Goal: Task Accomplishment & Management: Use online tool/utility

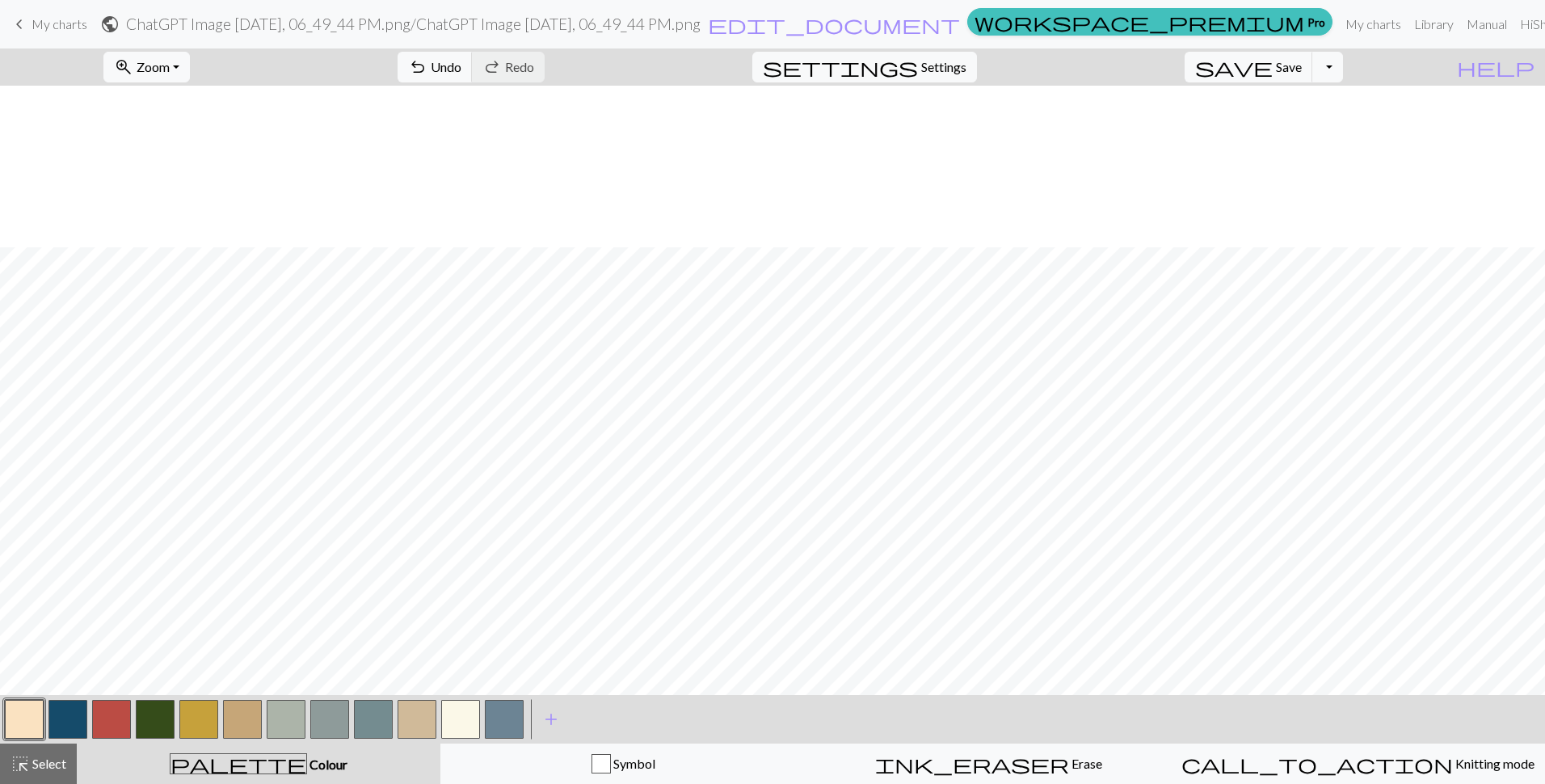
scroll to position [1293, 622]
click at [190, 68] on button "zoom_in Zoom Zoom" at bounding box center [146, 67] width 87 height 31
click at [199, 133] on button "Fit width" at bounding box center [167, 128] width 128 height 26
click at [169, 65] on span "Zoom" at bounding box center [153, 66] width 33 height 15
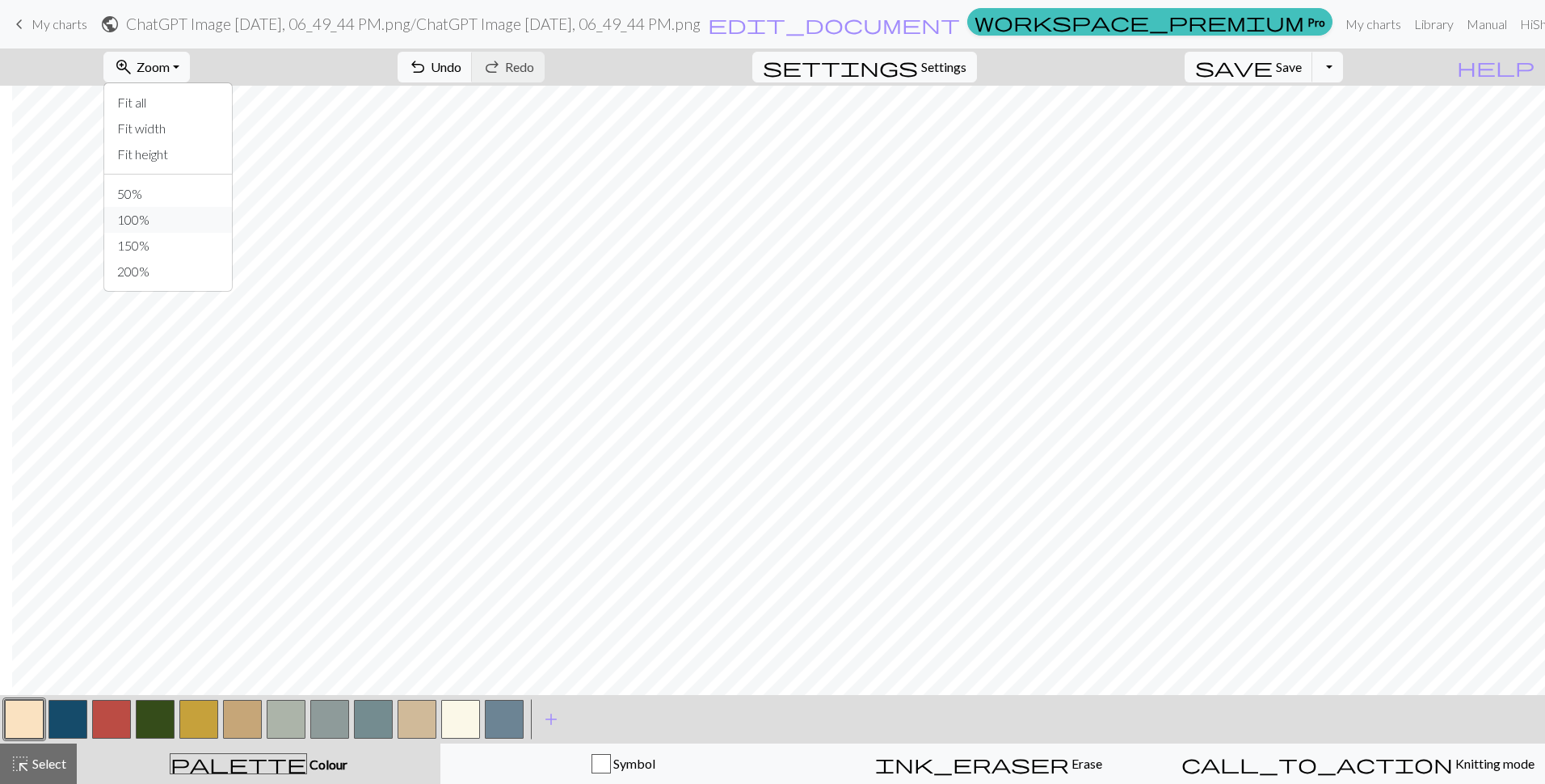
click at [178, 215] on button "100%" at bounding box center [167, 219] width 128 height 26
click at [945, 65] on span "Settings" at bounding box center [943, 67] width 45 height 19
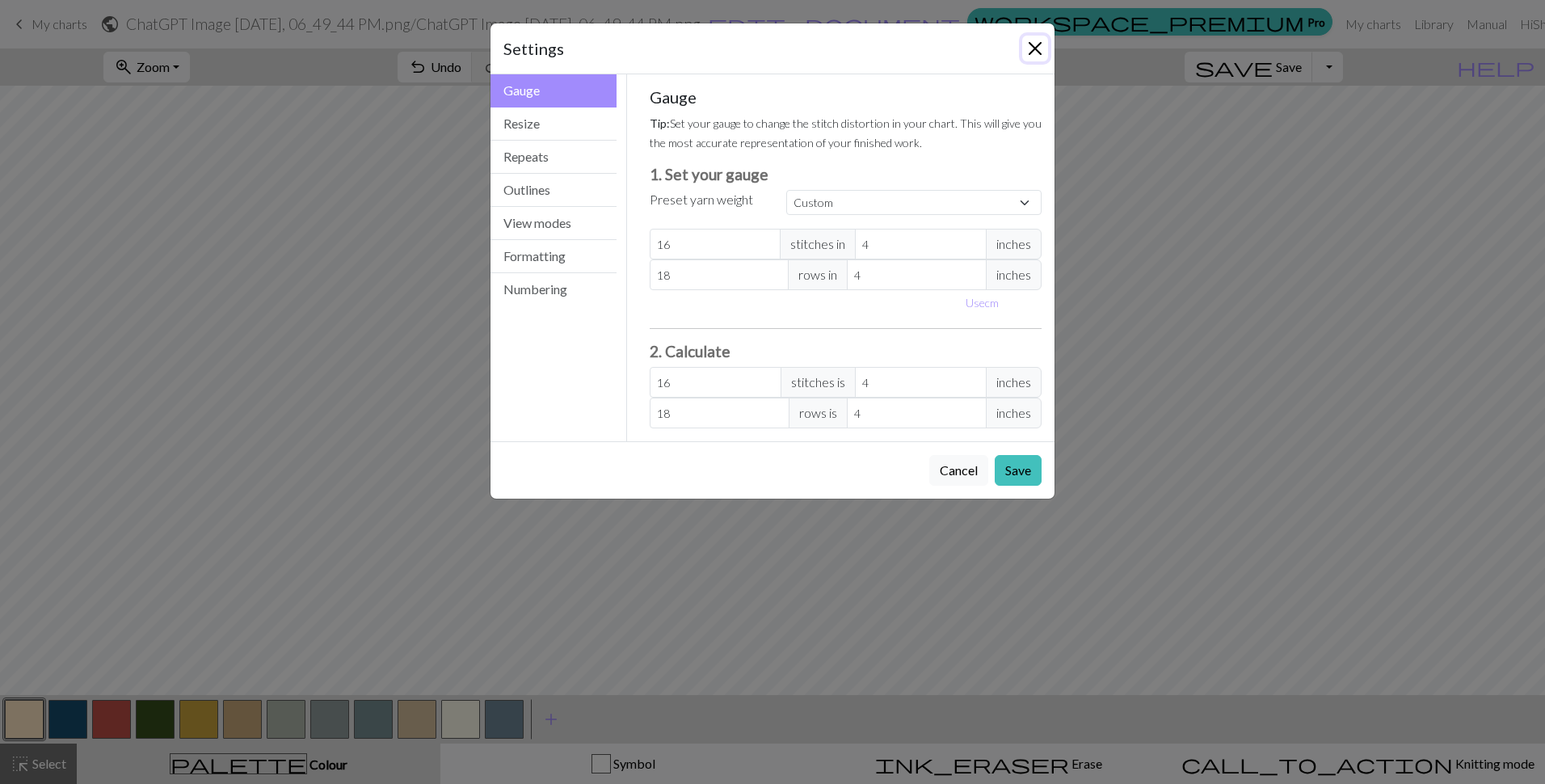
click at [1041, 41] on button "Close" at bounding box center [1034, 48] width 26 height 26
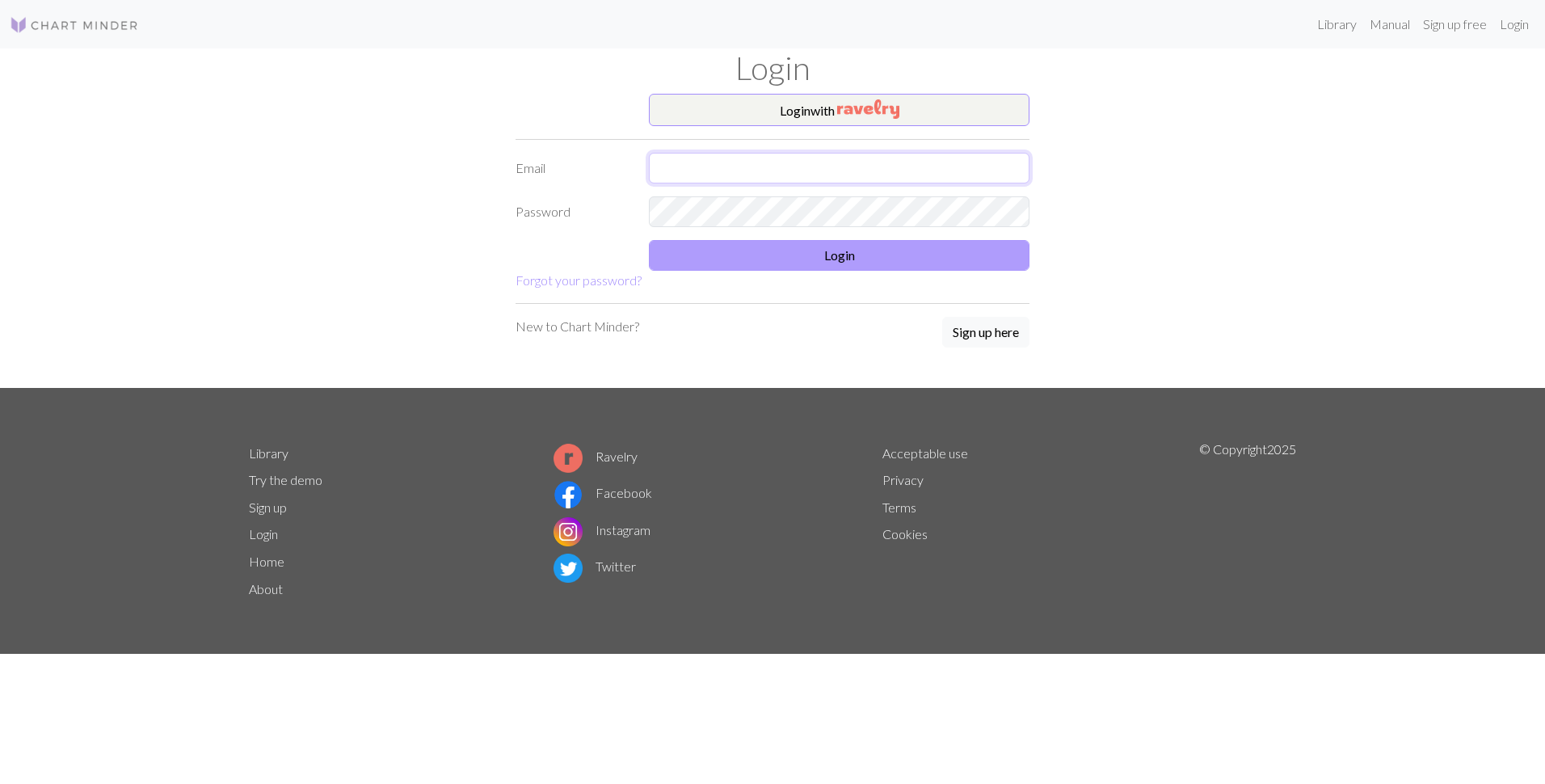
type input "[EMAIL_ADDRESS][DOMAIN_NAME]"
click at [790, 264] on button "Login" at bounding box center [839, 255] width 381 height 31
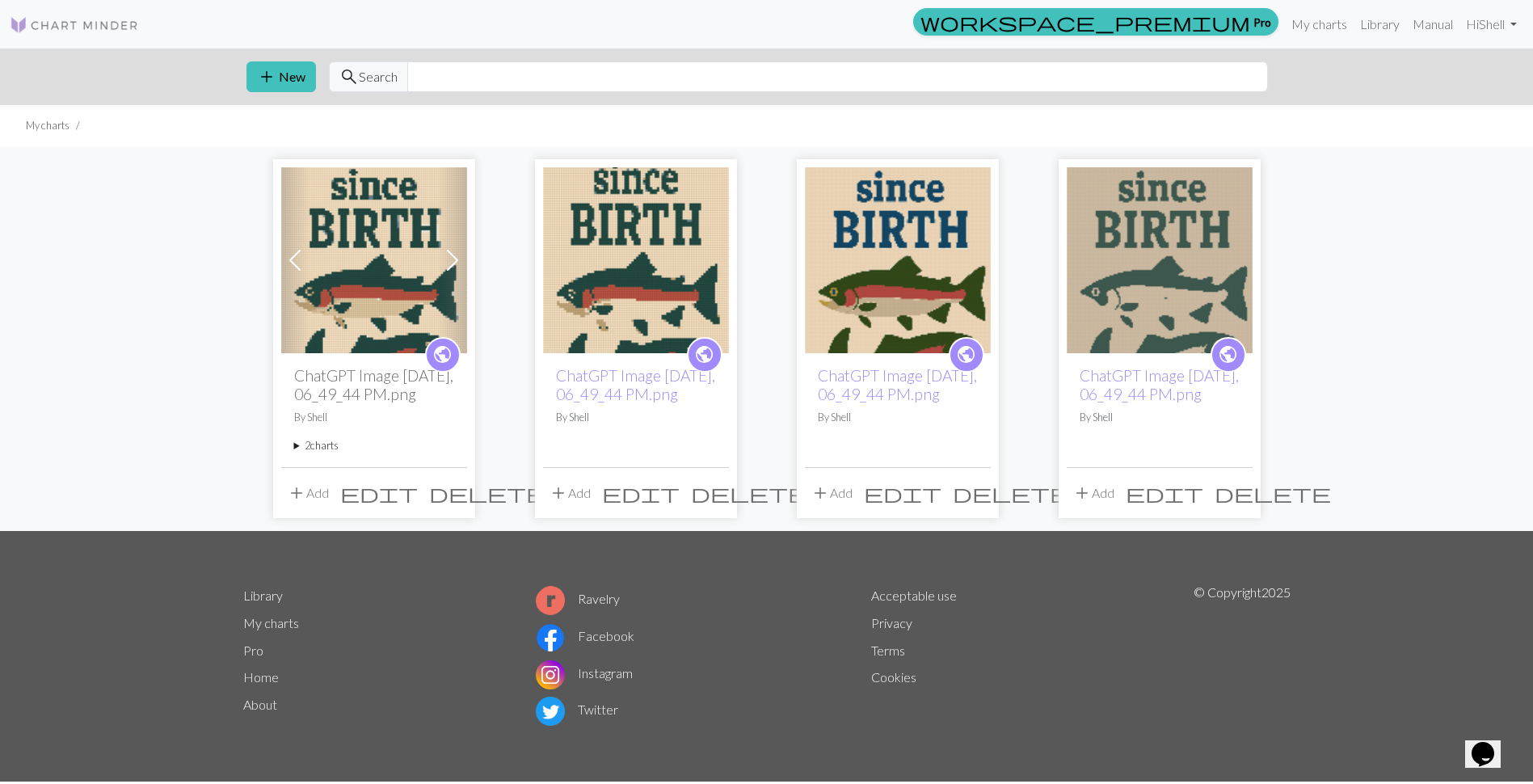
click at [912, 317] on img at bounding box center [897, 260] width 186 height 186
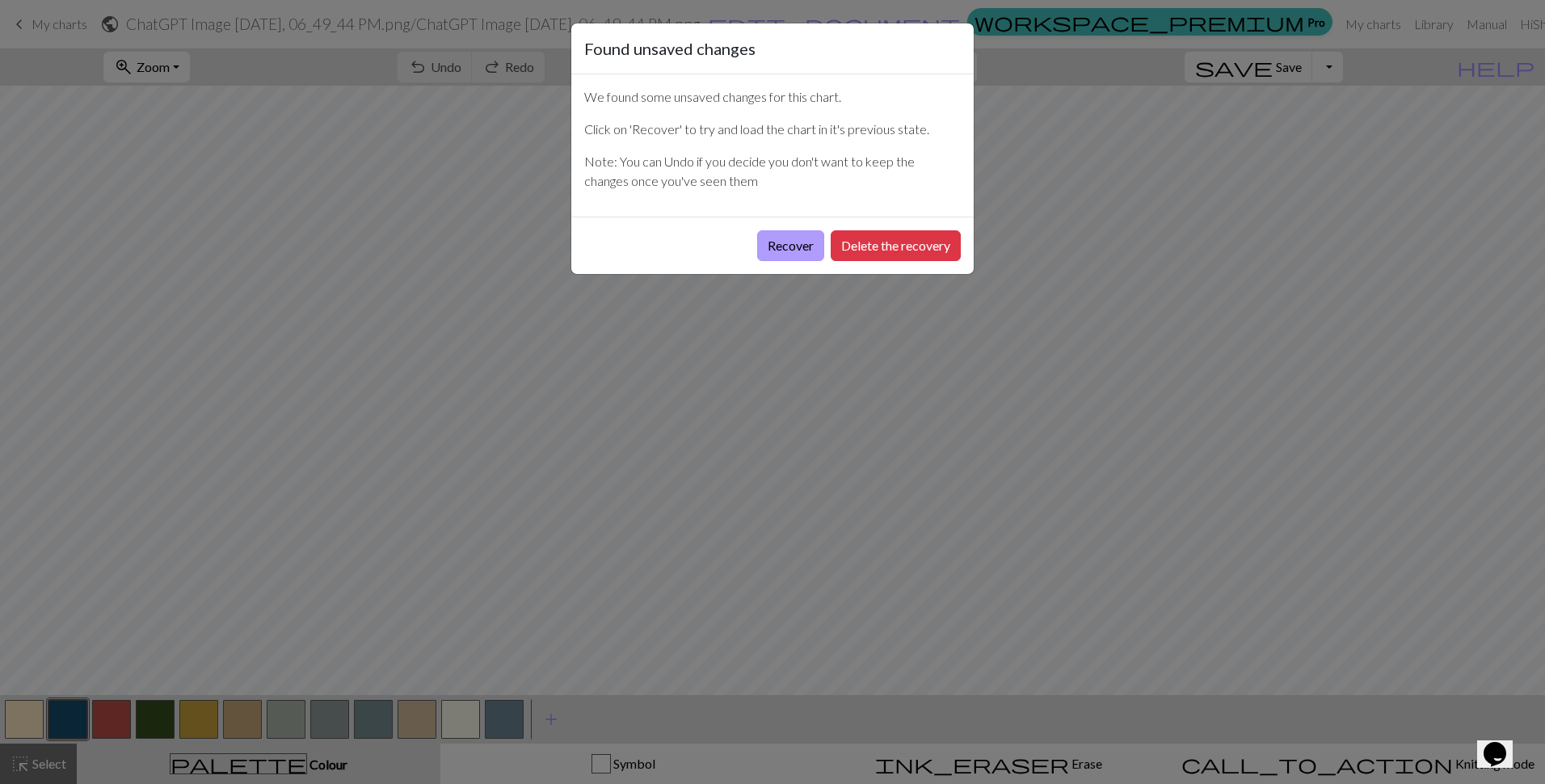
click at [772, 244] on button "Recover" at bounding box center [791, 245] width 67 height 31
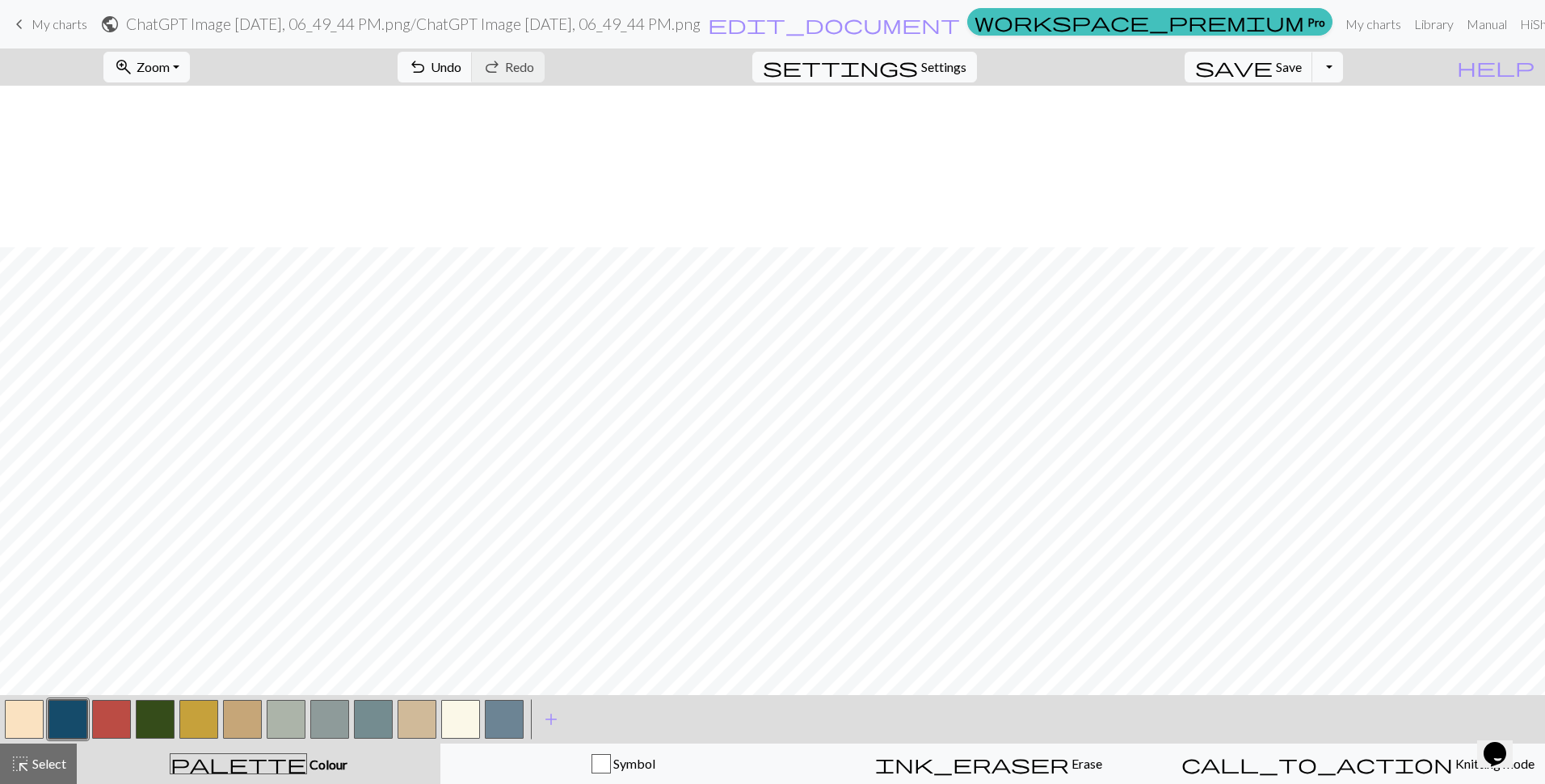
scroll to position [1131, 0]
click at [1343, 75] on button "Toggle Dropdown" at bounding box center [1328, 67] width 31 height 31
click at [1343, 73] on button "Toggle Dropdown" at bounding box center [1328, 67] width 31 height 31
drag, startPoint x: 17, startPoint y: 20, endPoint x: 861, endPoint y: 44, distance: 844.3
click at [17, 20] on span "keyboard_arrow_left" at bounding box center [19, 24] width 19 height 23
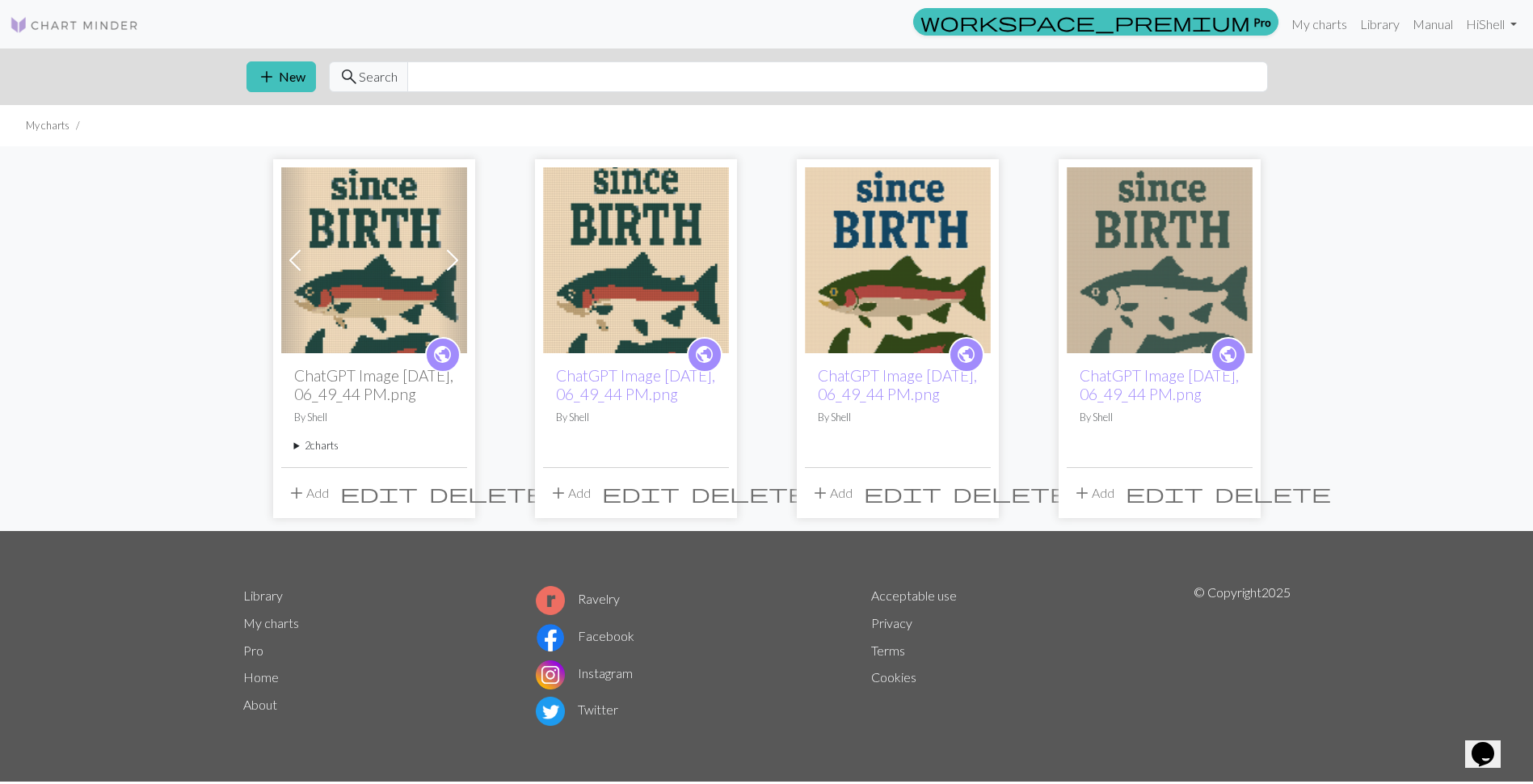
click at [1138, 288] on img at bounding box center [1160, 260] width 186 height 186
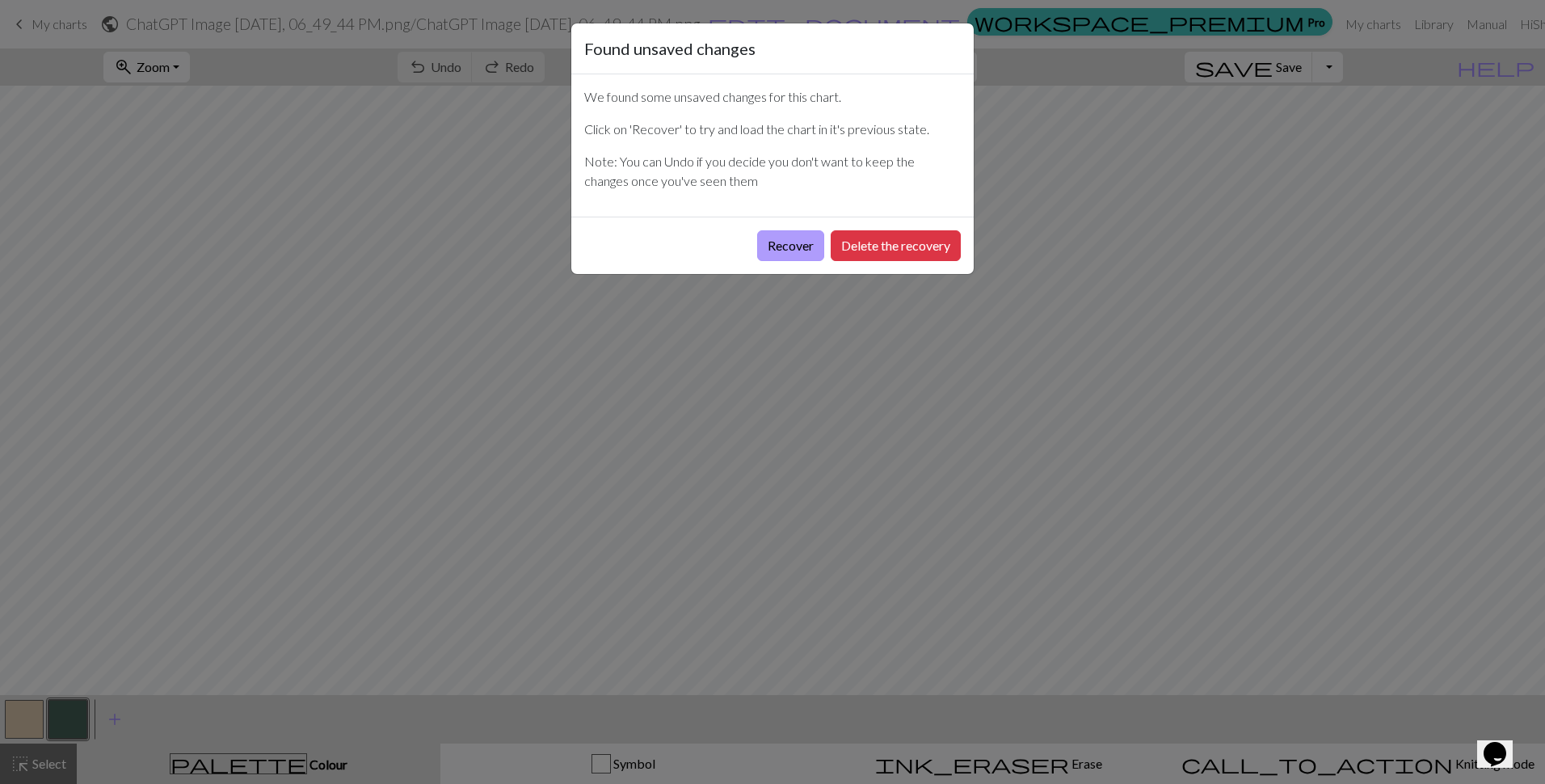
click at [795, 248] on button "Recover" at bounding box center [791, 245] width 67 height 31
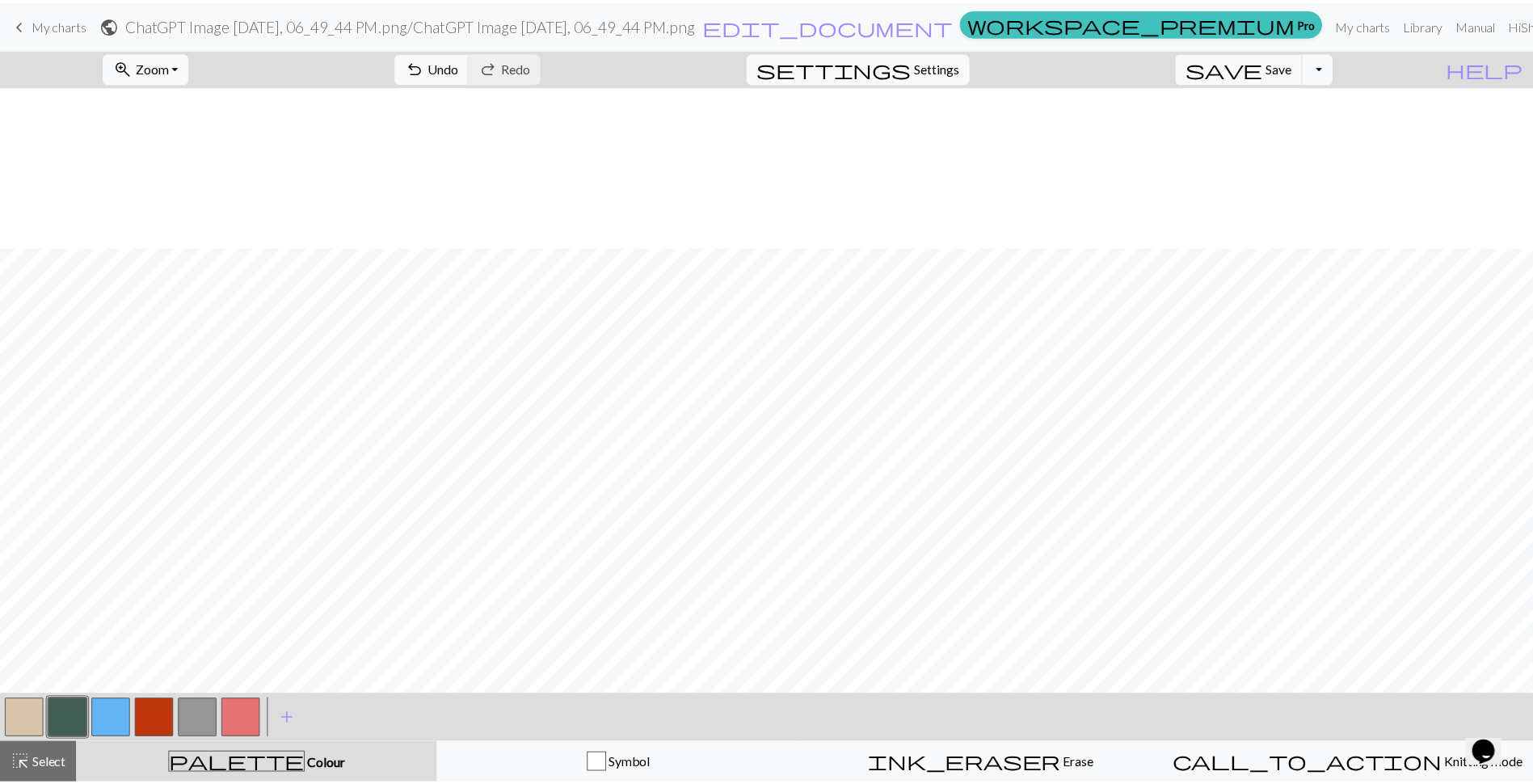
scroll to position [1293, 0]
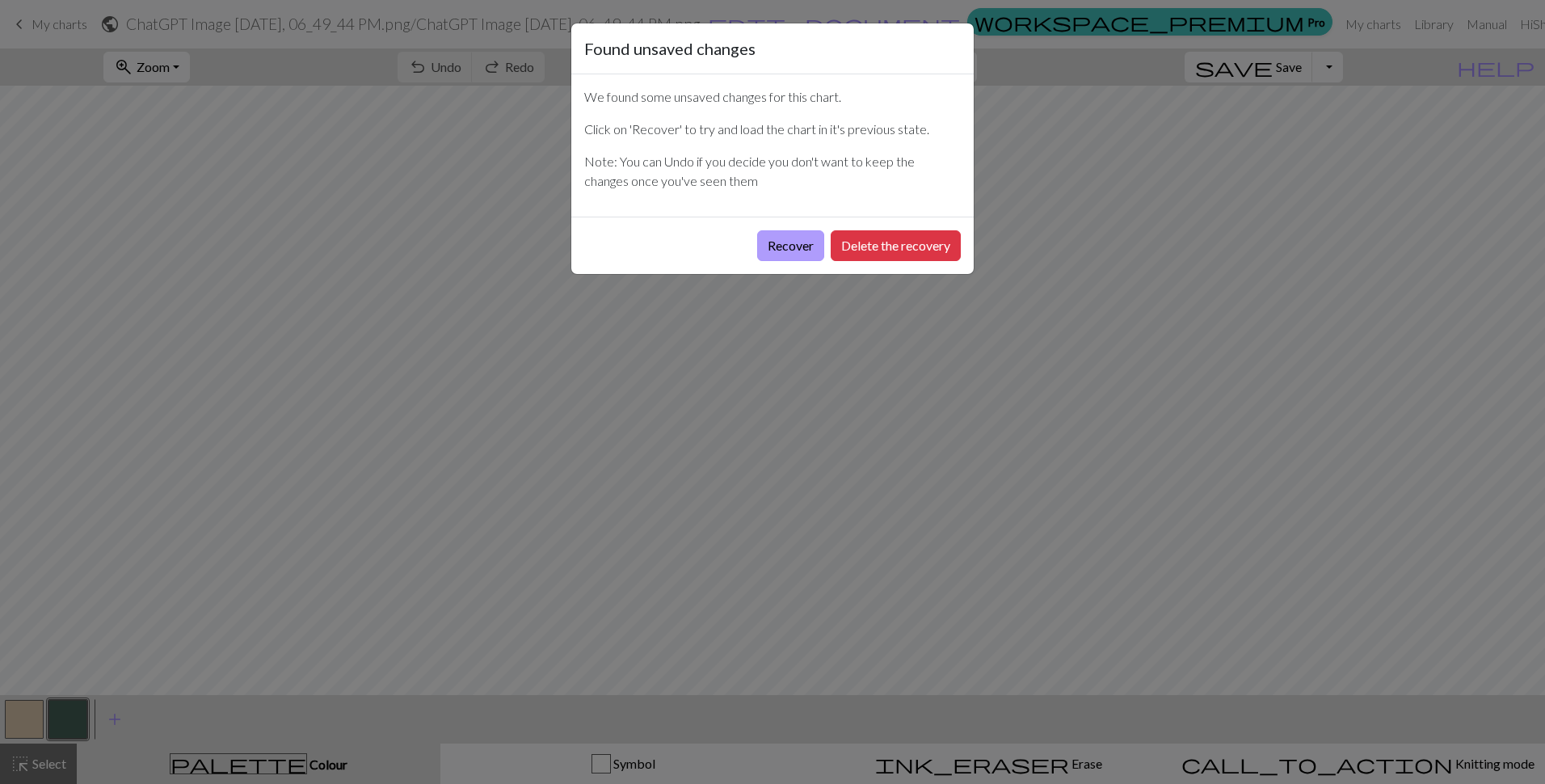
click at [789, 240] on button "Recover" at bounding box center [791, 245] width 67 height 31
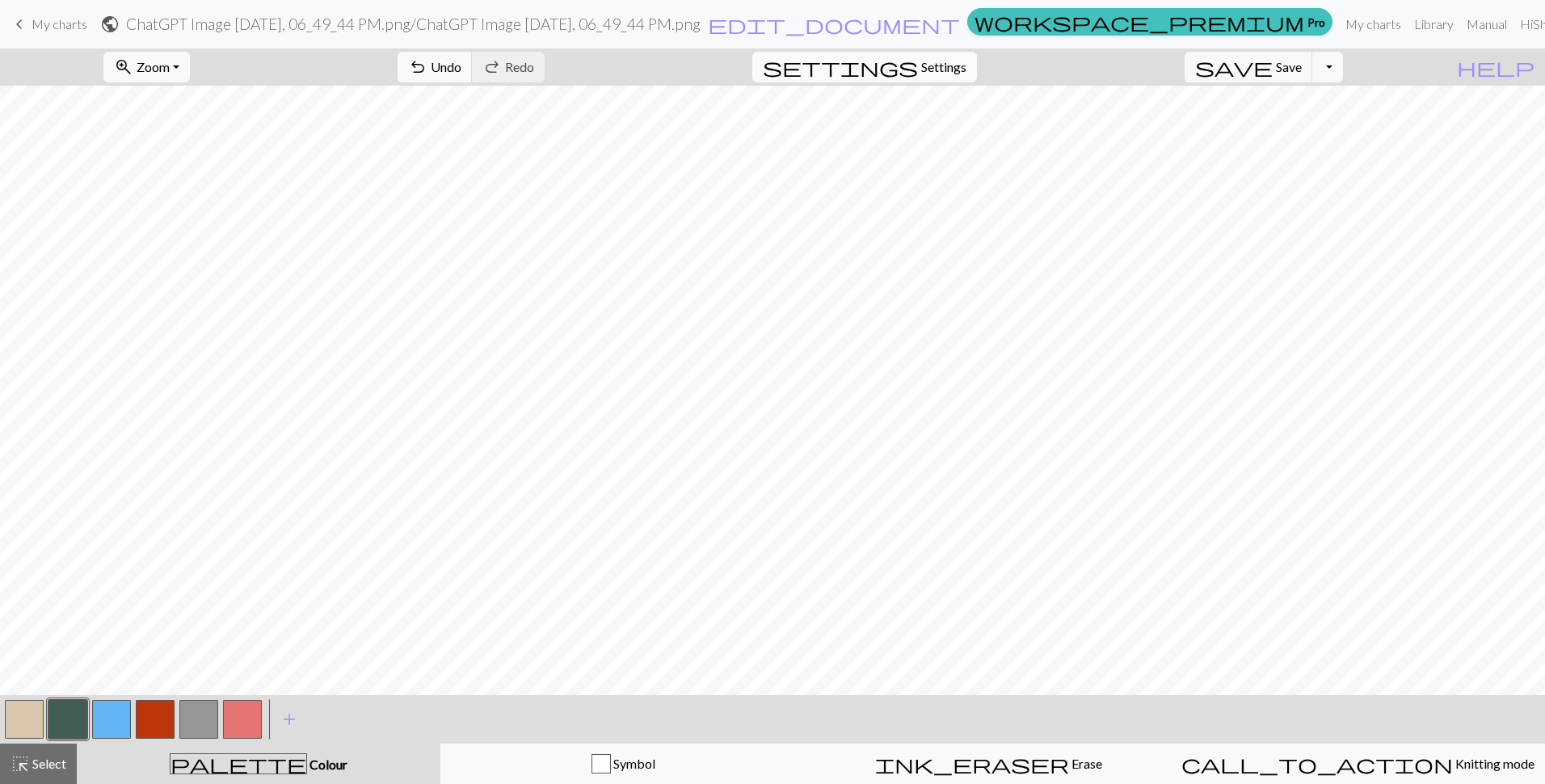
click at [966, 63] on span "Settings" at bounding box center [943, 67] width 45 height 19
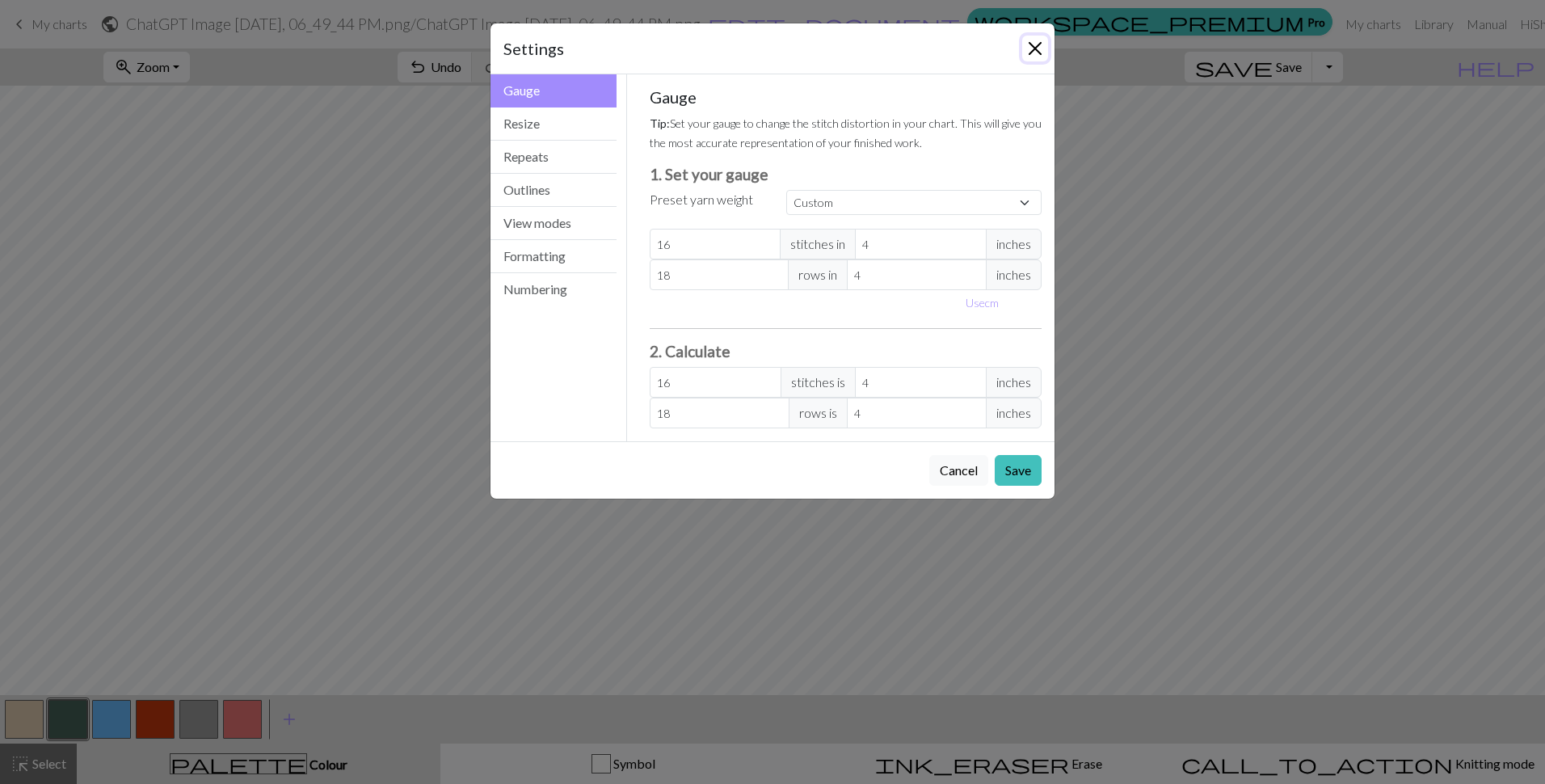
click at [1039, 44] on button "Close" at bounding box center [1034, 48] width 26 height 26
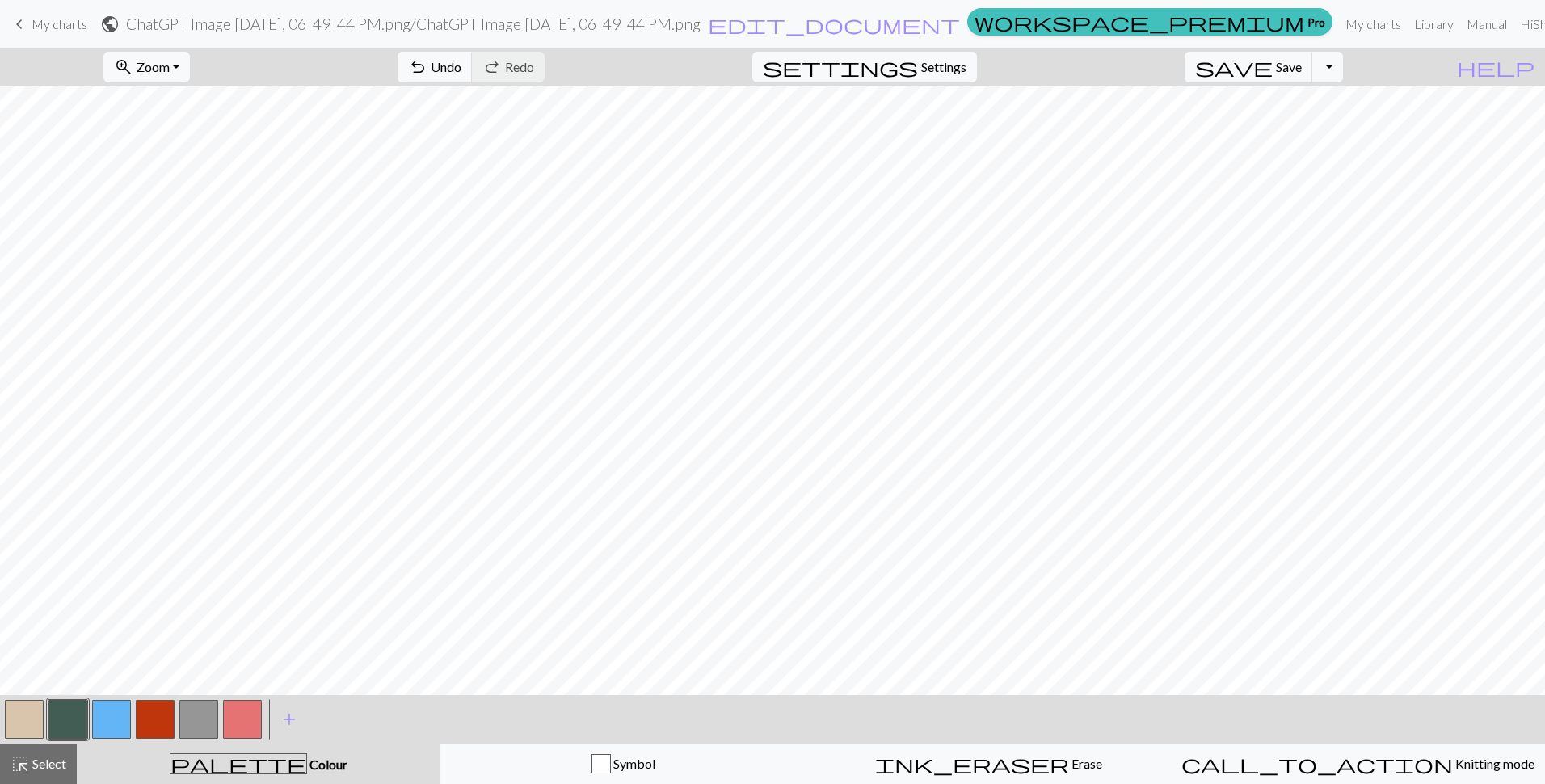
click at [45, 28] on span "My charts" at bounding box center [60, 24] width 56 height 15
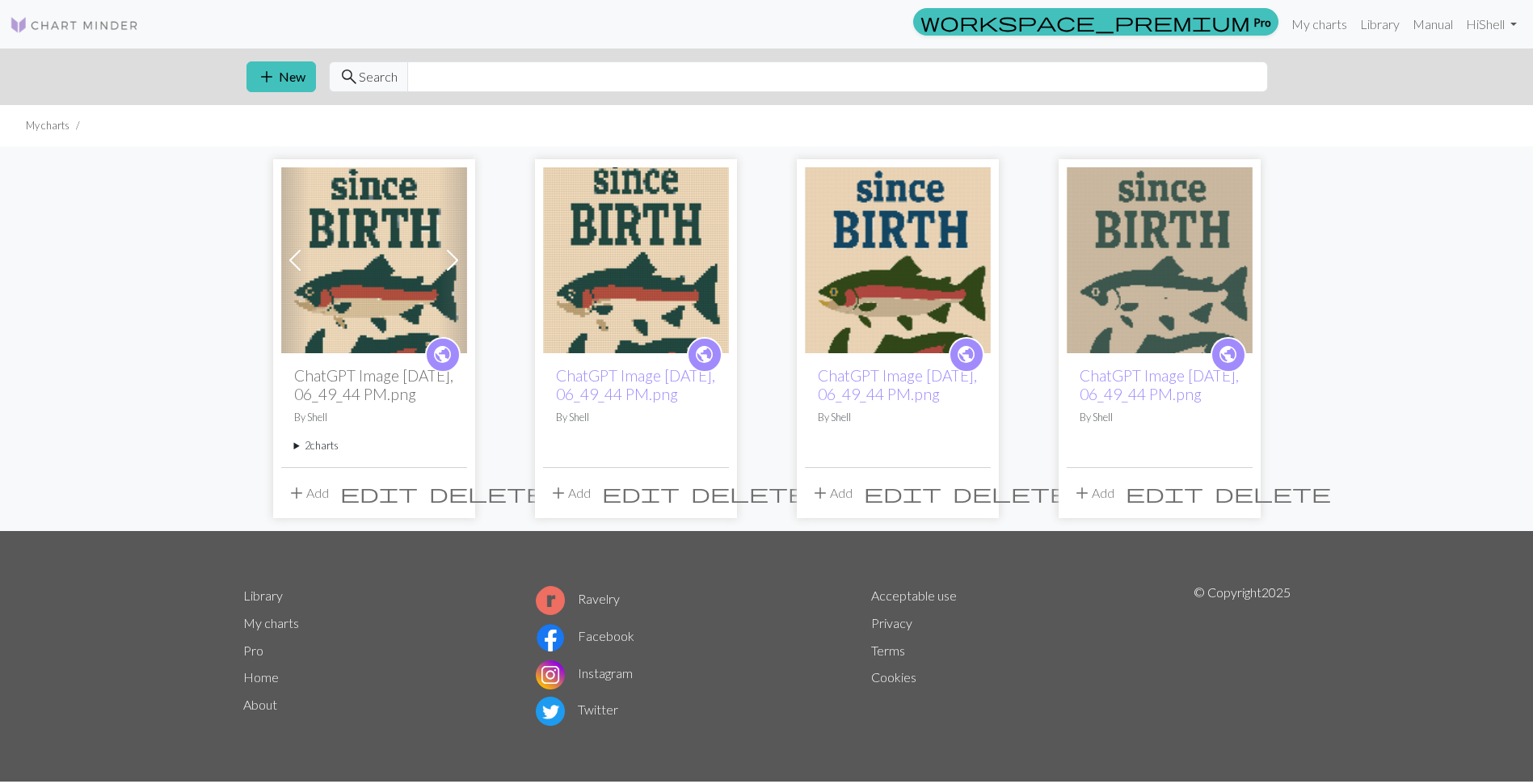
click at [846, 508] on button "add Add" at bounding box center [830, 493] width 53 height 31
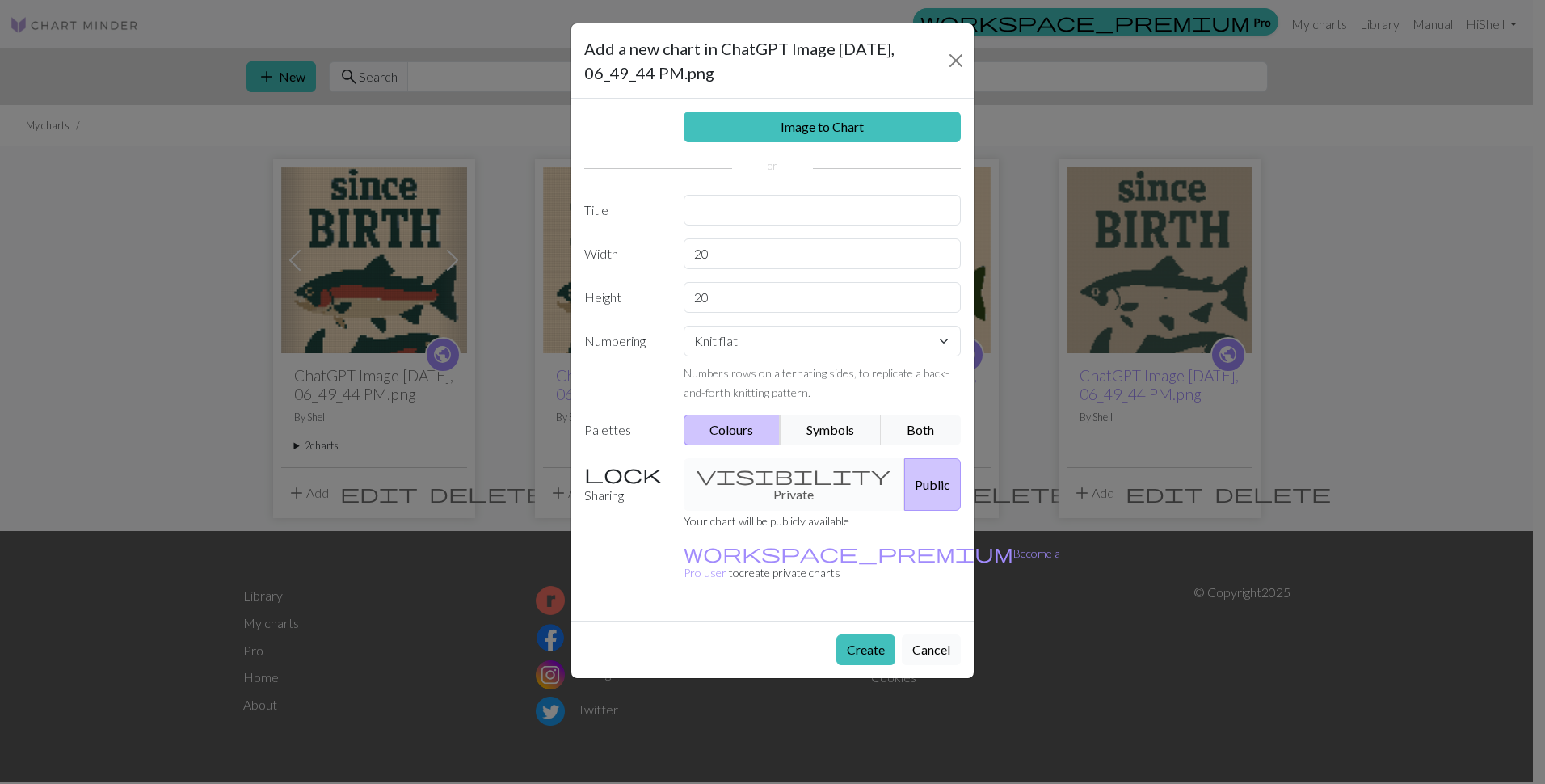
click at [944, 634] on button "Cancel" at bounding box center [930, 649] width 59 height 31
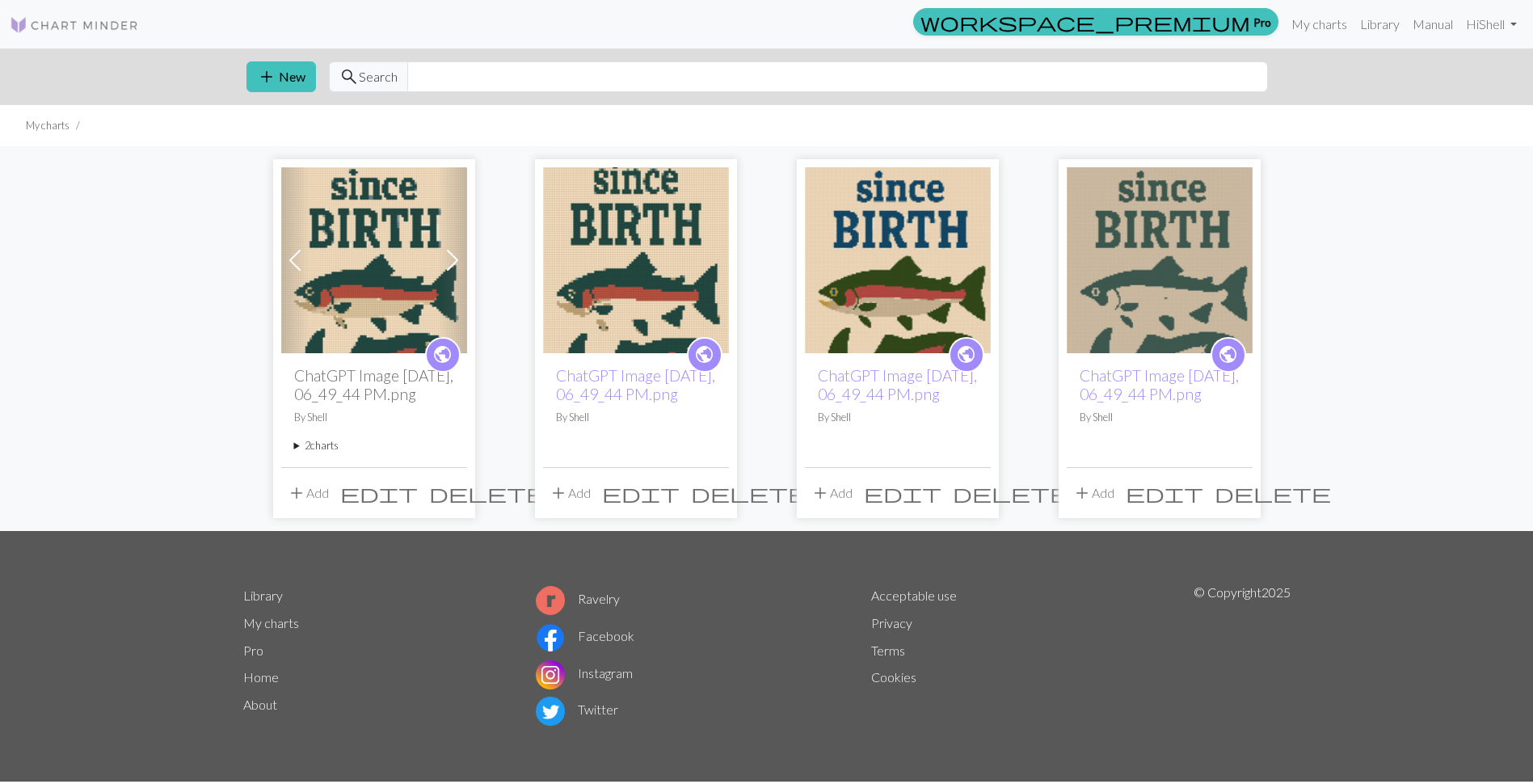
click at [885, 299] on img at bounding box center [897, 260] width 186 height 186
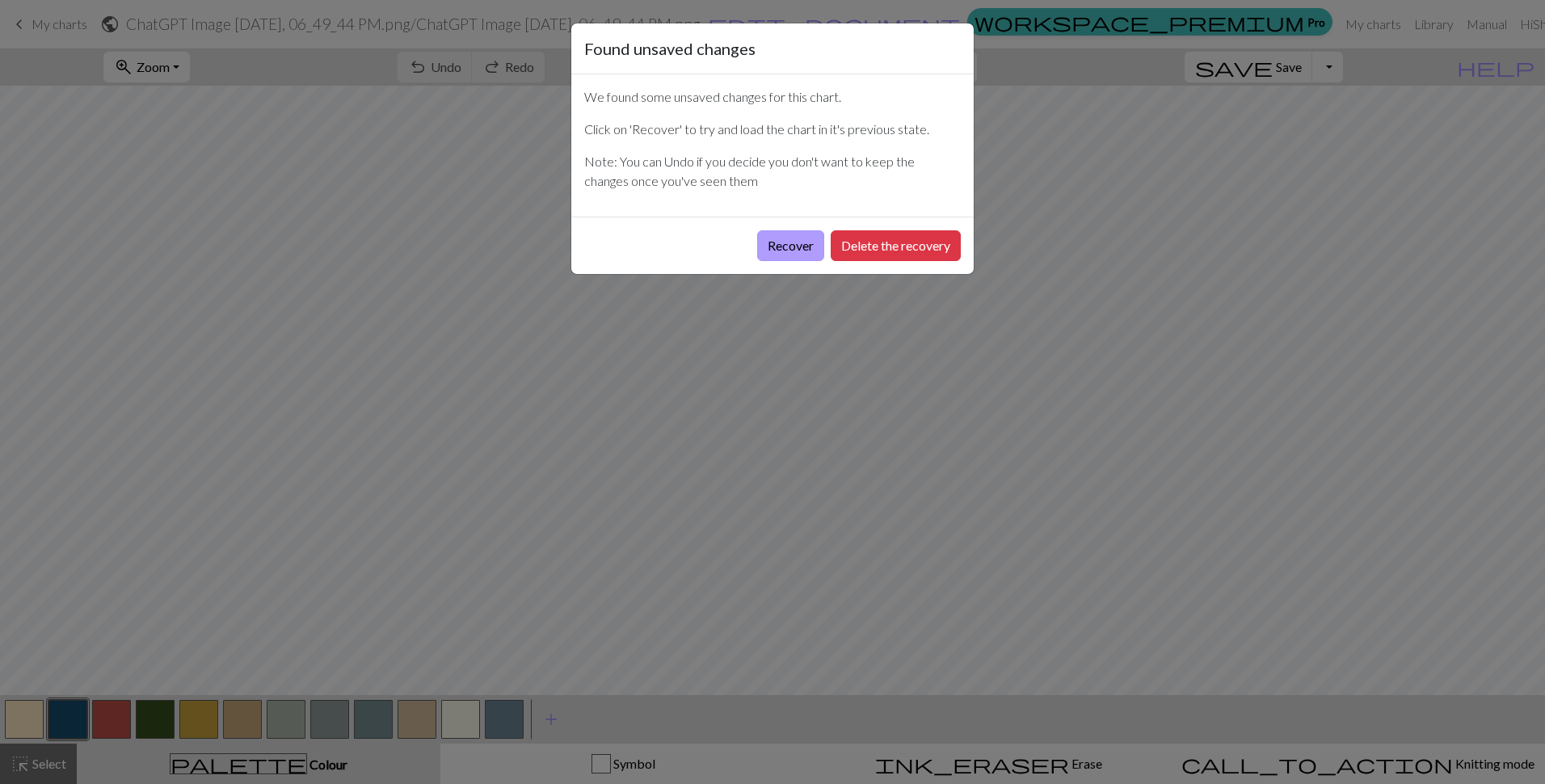
click at [789, 243] on button "Recover" at bounding box center [791, 245] width 67 height 31
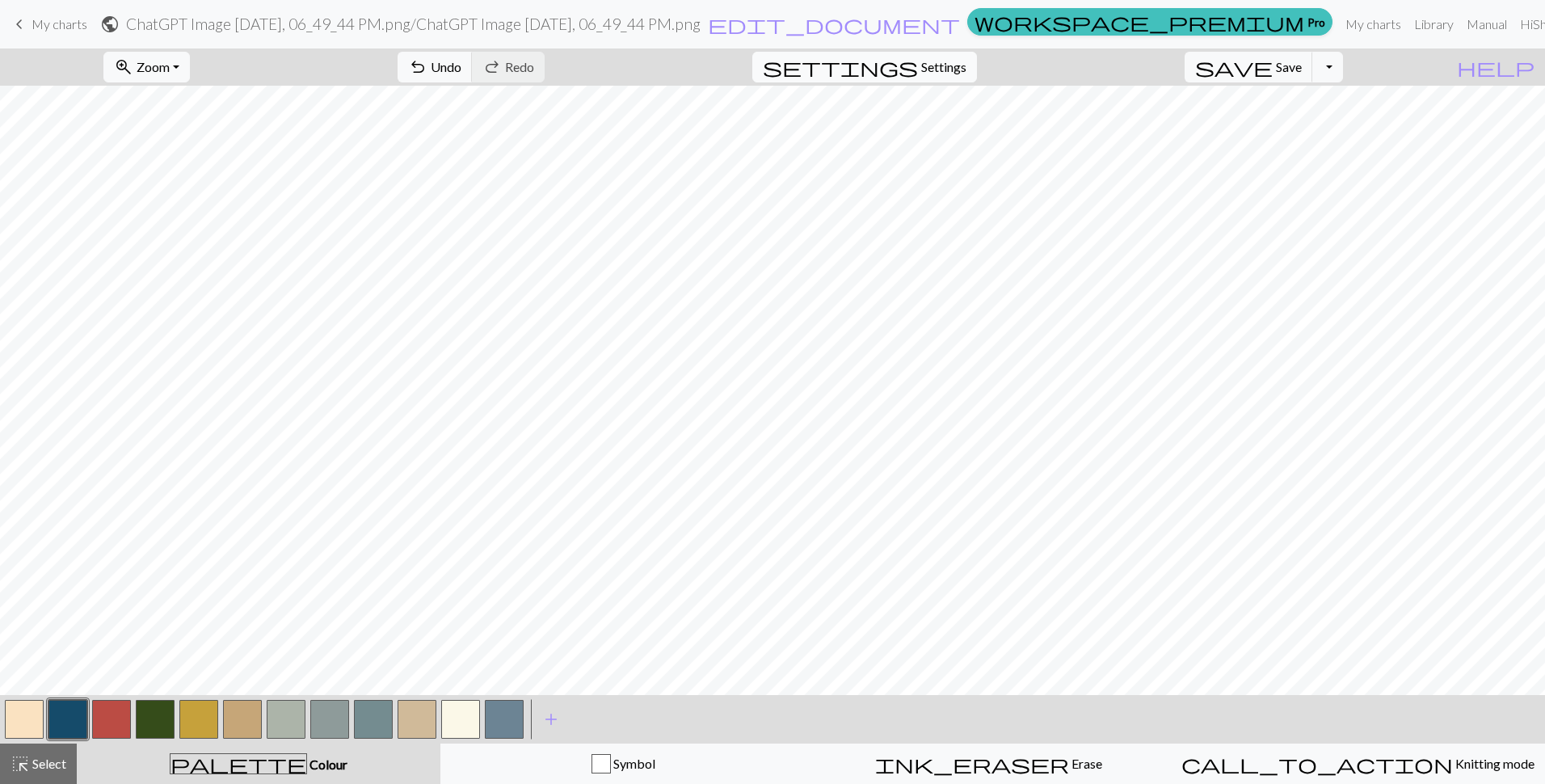
click at [966, 73] on span "Settings" at bounding box center [943, 67] width 45 height 19
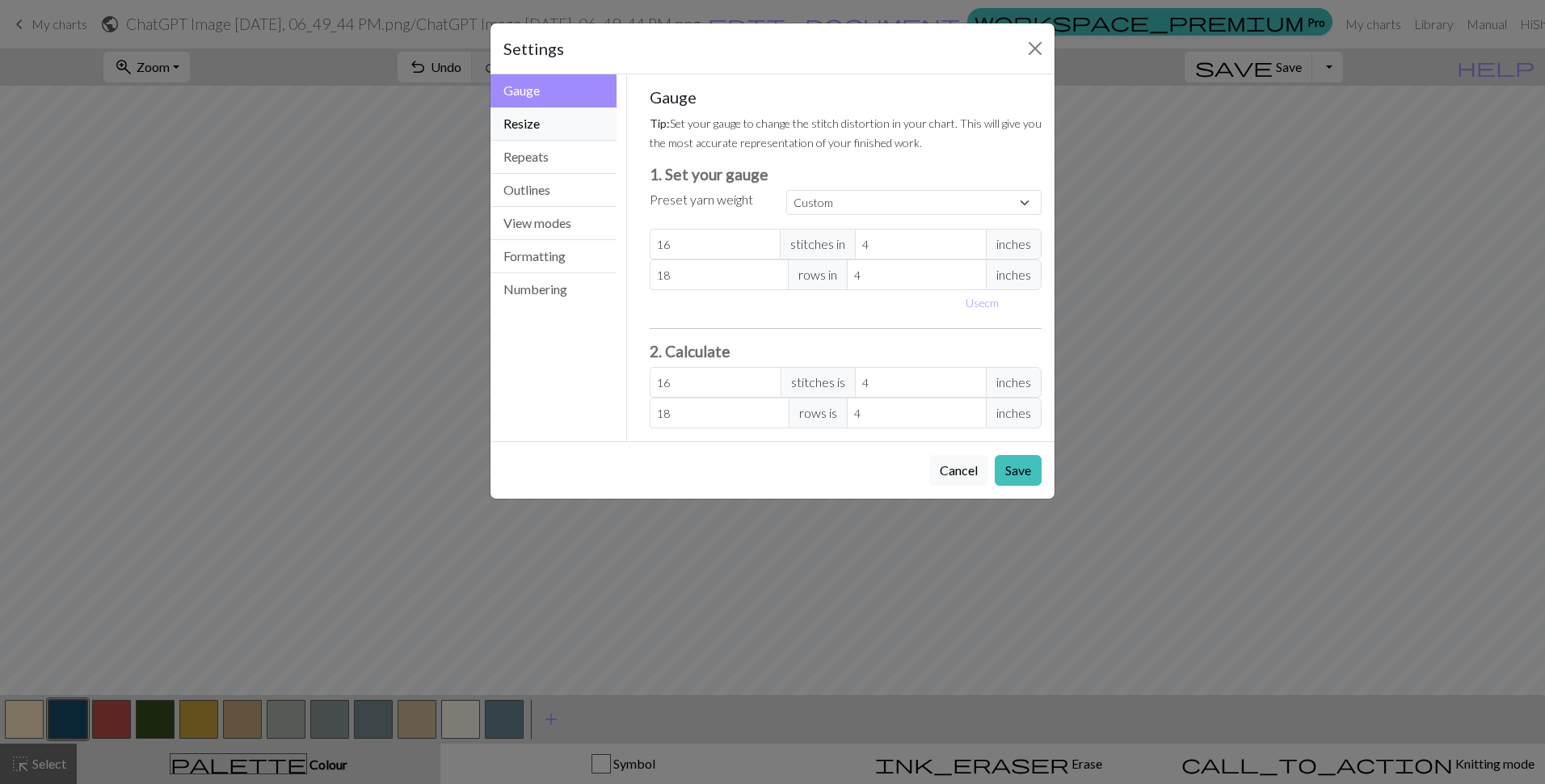
click at [527, 123] on button "Resize" at bounding box center [553, 124] width 126 height 33
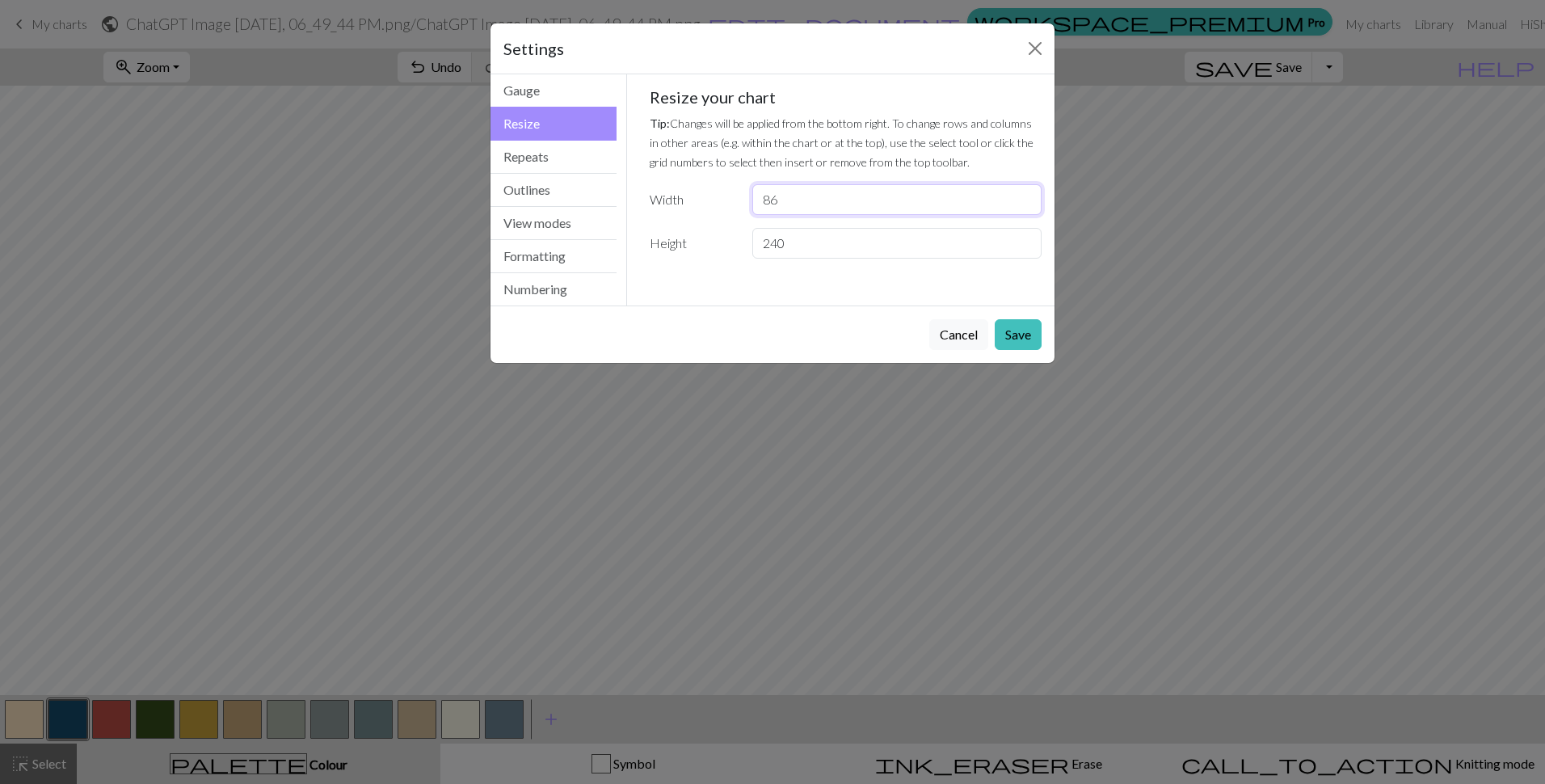
click at [1026, 204] on input "86" at bounding box center [897, 199] width 290 height 31
type input "85"
click at [1026, 204] on input "85" at bounding box center [897, 199] width 290 height 31
click at [1026, 250] on input "148" at bounding box center [897, 243] width 290 height 31
click at [1026, 235] on input "149" at bounding box center [897, 243] width 290 height 31
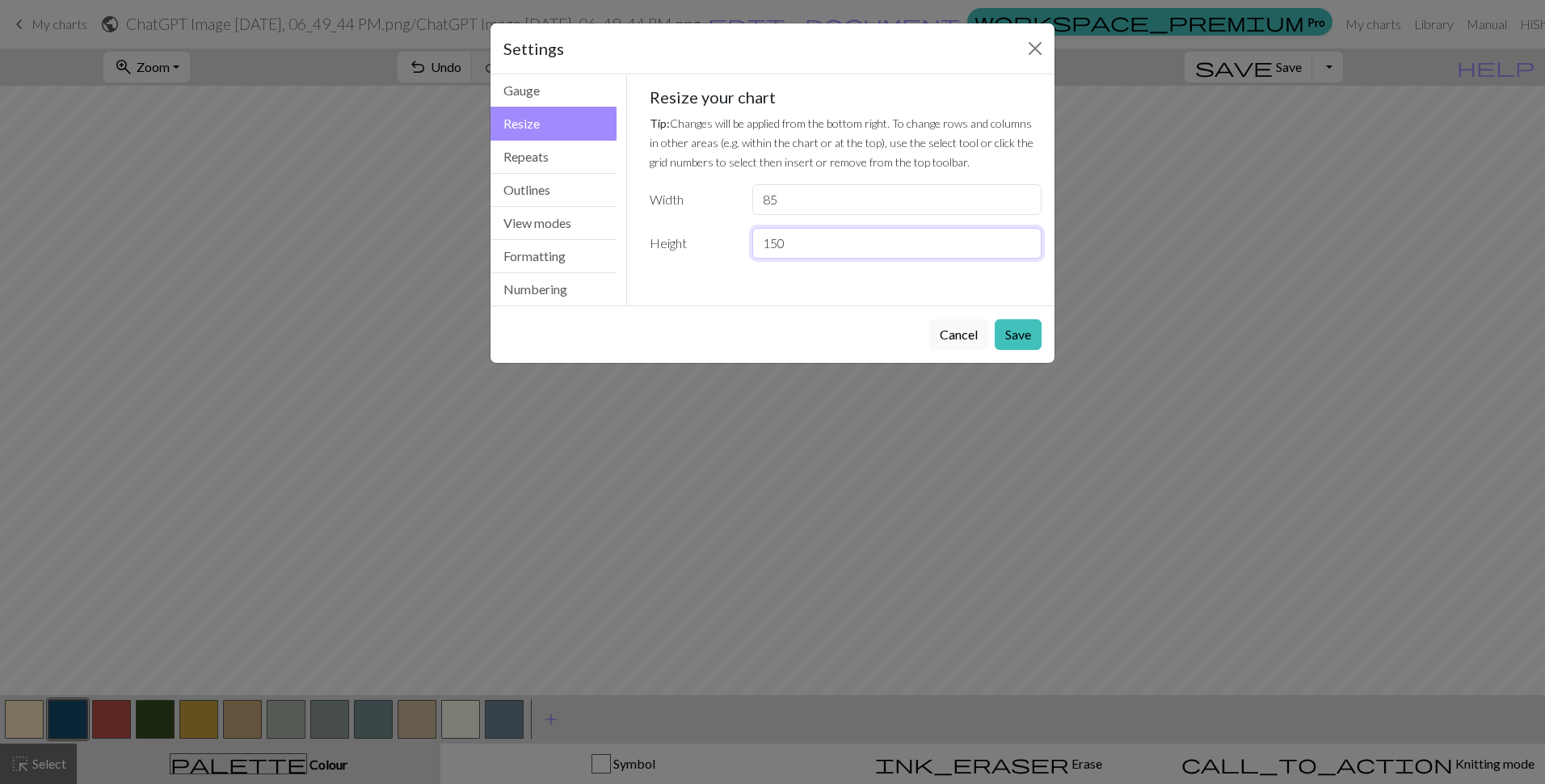
type input "150"
click at [1026, 235] on input "150" at bounding box center [897, 243] width 290 height 31
click at [1022, 330] on button "Save" at bounding box center [1018, 335] width 47 height 31
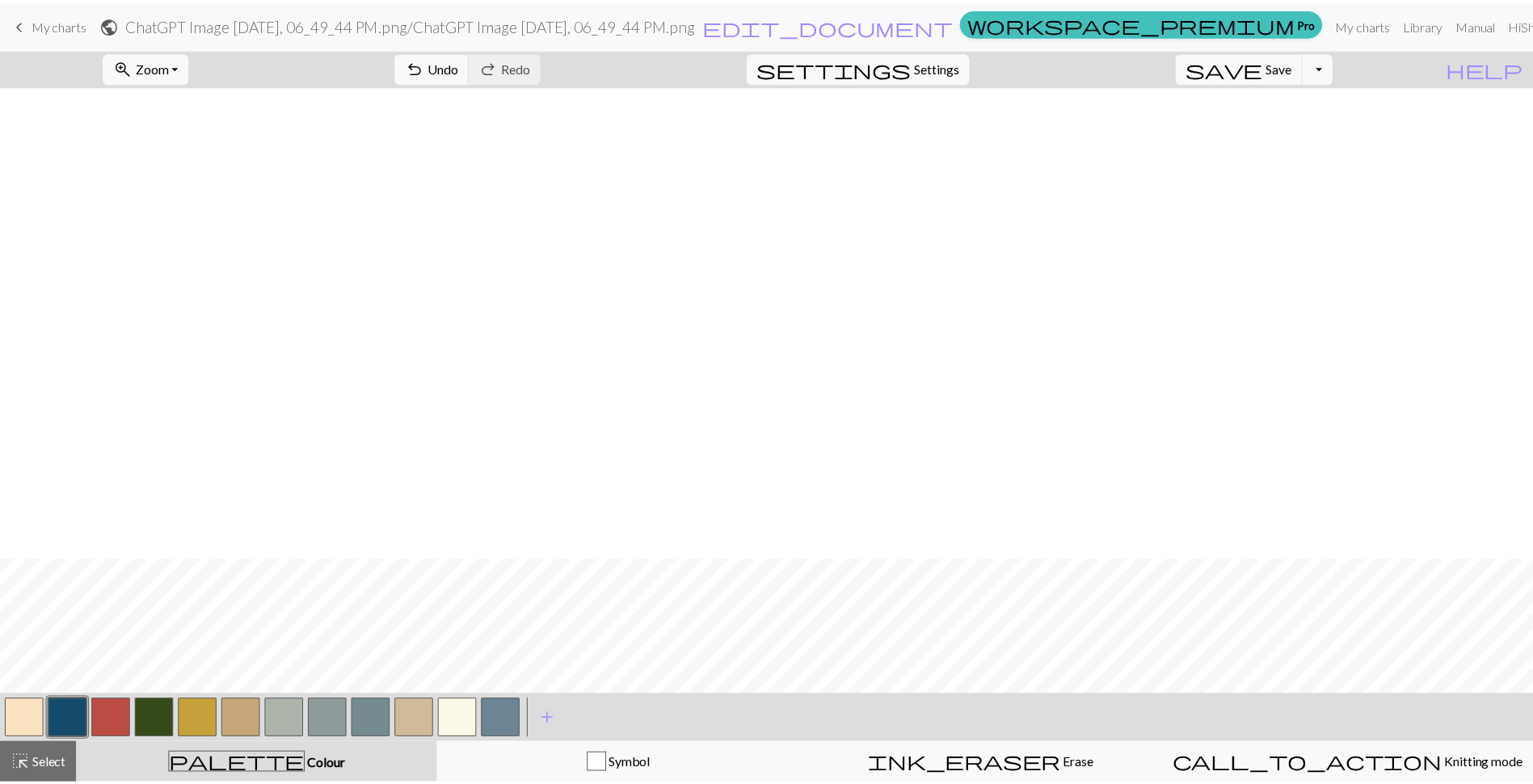
scroll to position [1131, 0]
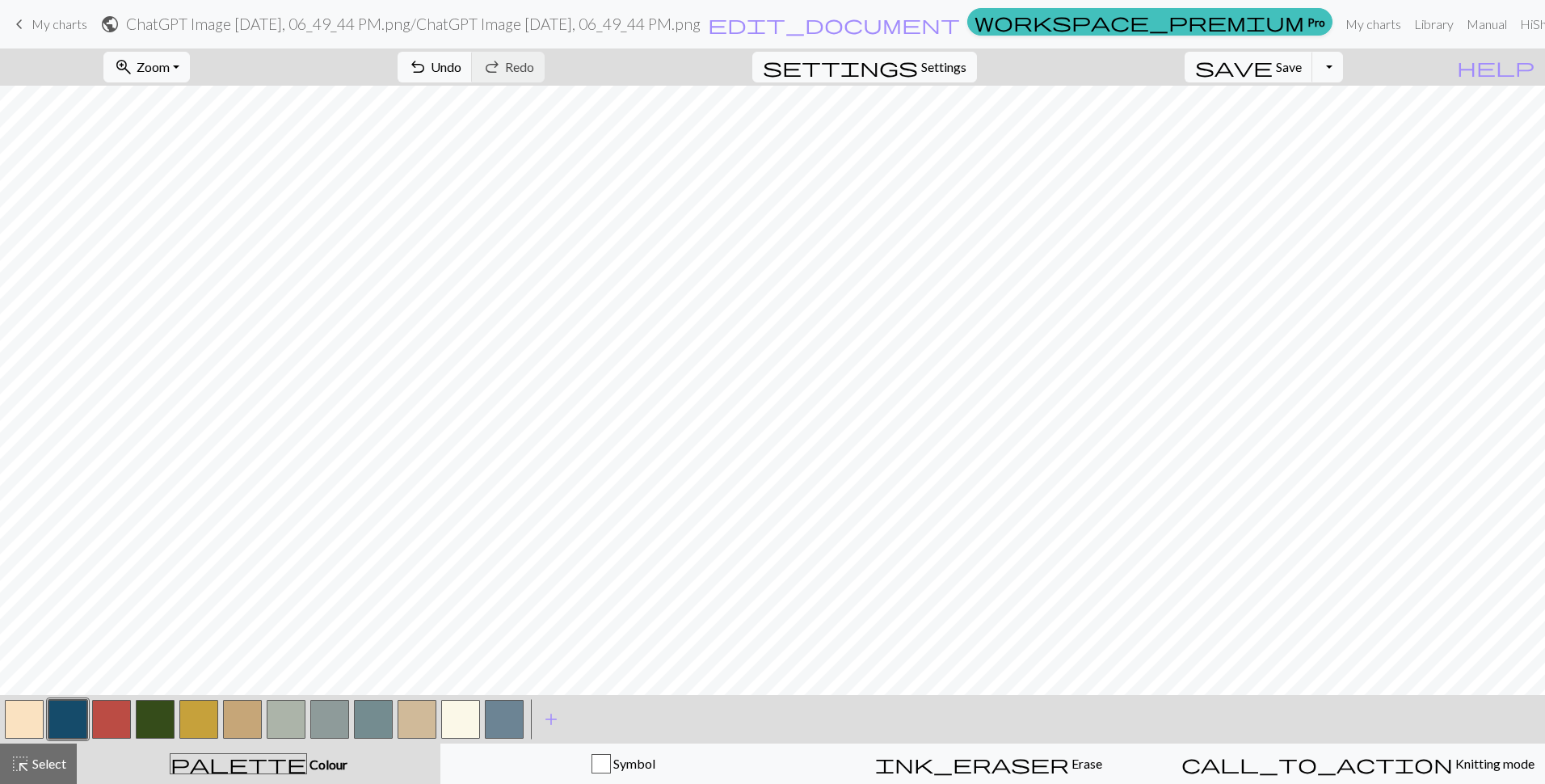
drag, startPoint x: 37, startPoint y: 23, endPoint x: 854, endPoint y: 46, distance: 817.3
click at [37, 23] on span "My charts" at bounding box center [60, 24] width 56 height 15
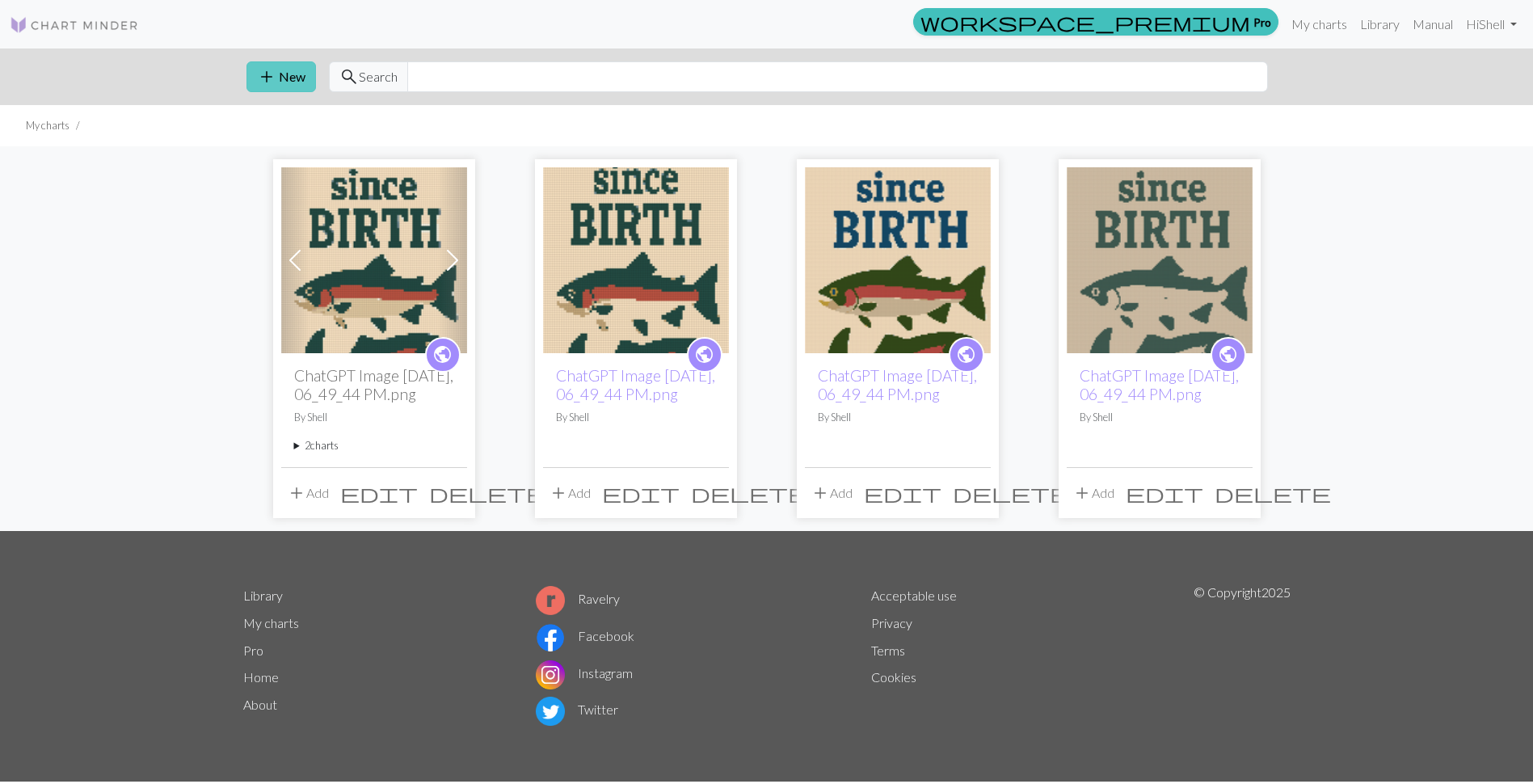
click at [285, 75] on button "add New" at bounding box center [281, 77] width 69 height 31
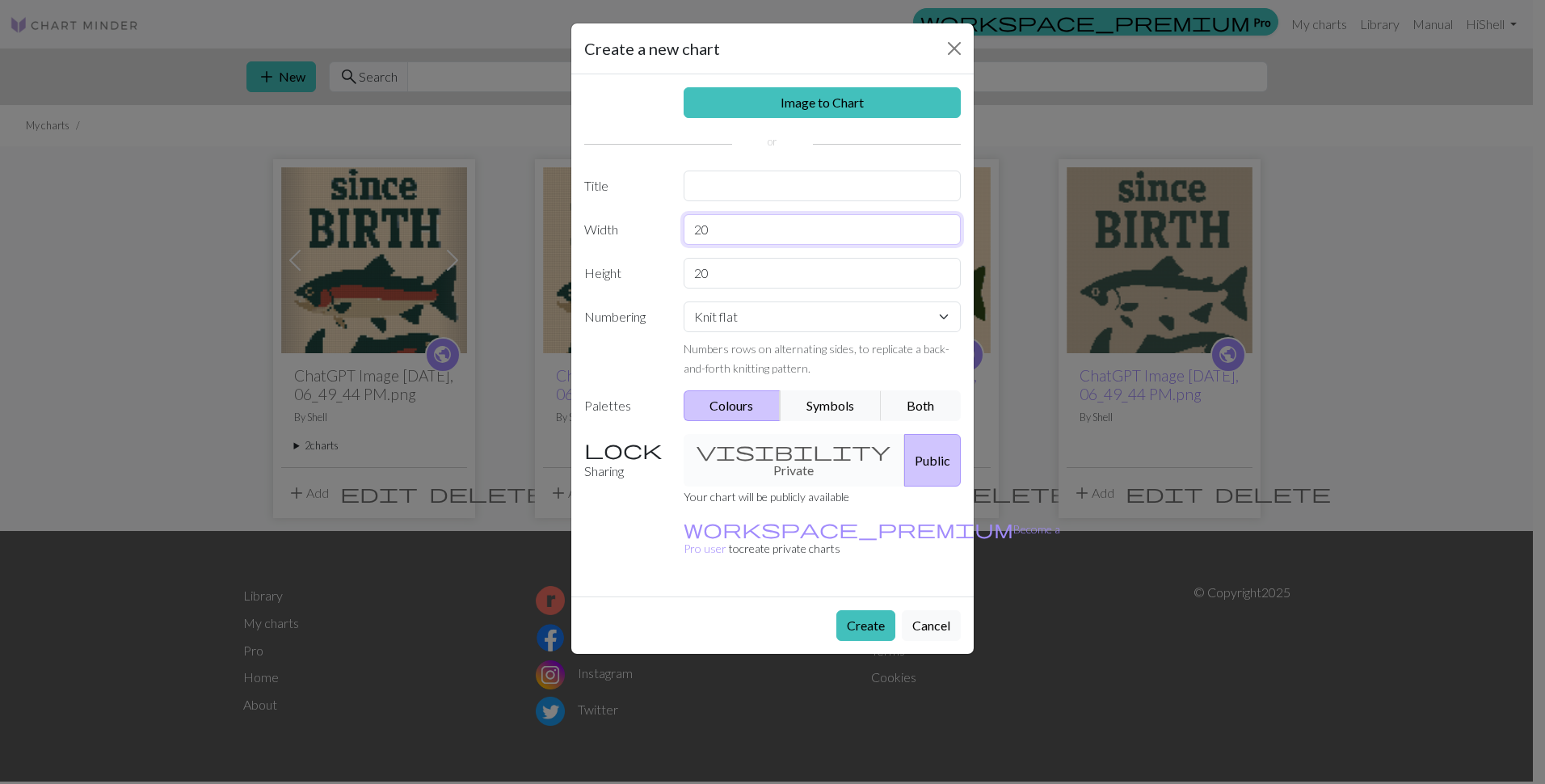
click at [737, 232] on input "20" at bounding box center [822, 230] width 278 height 31
drag, startPoint x: 819, startPoint y: 222, endPoint x: 687, endPoint y: 227, distance: 132.1
click at [687, 227] on input "20" at bounding box center [822, 230] width 278 height 31
type input "80"
drag, startPoint x: 720, startPoint y: 279, endPoint x: 688, endPoint y: 269, distance: 33.5
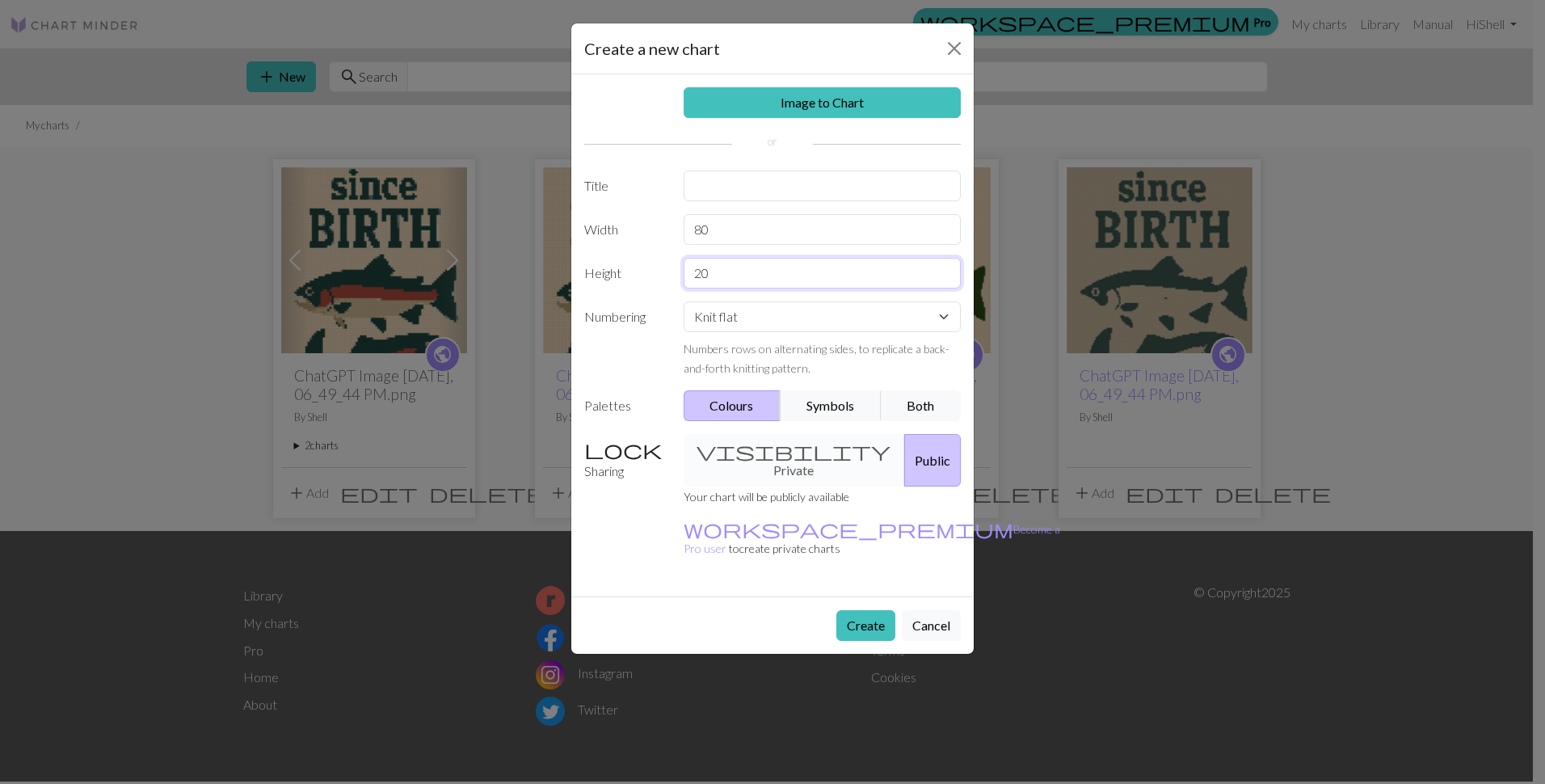
click at [690, 269] on input "20" at bounding box center [822, 273] width 278 height 31
type input "150"
click at [860, 104] on link "Image to Chart" at bounding box center [822, 103] width 278 height 31
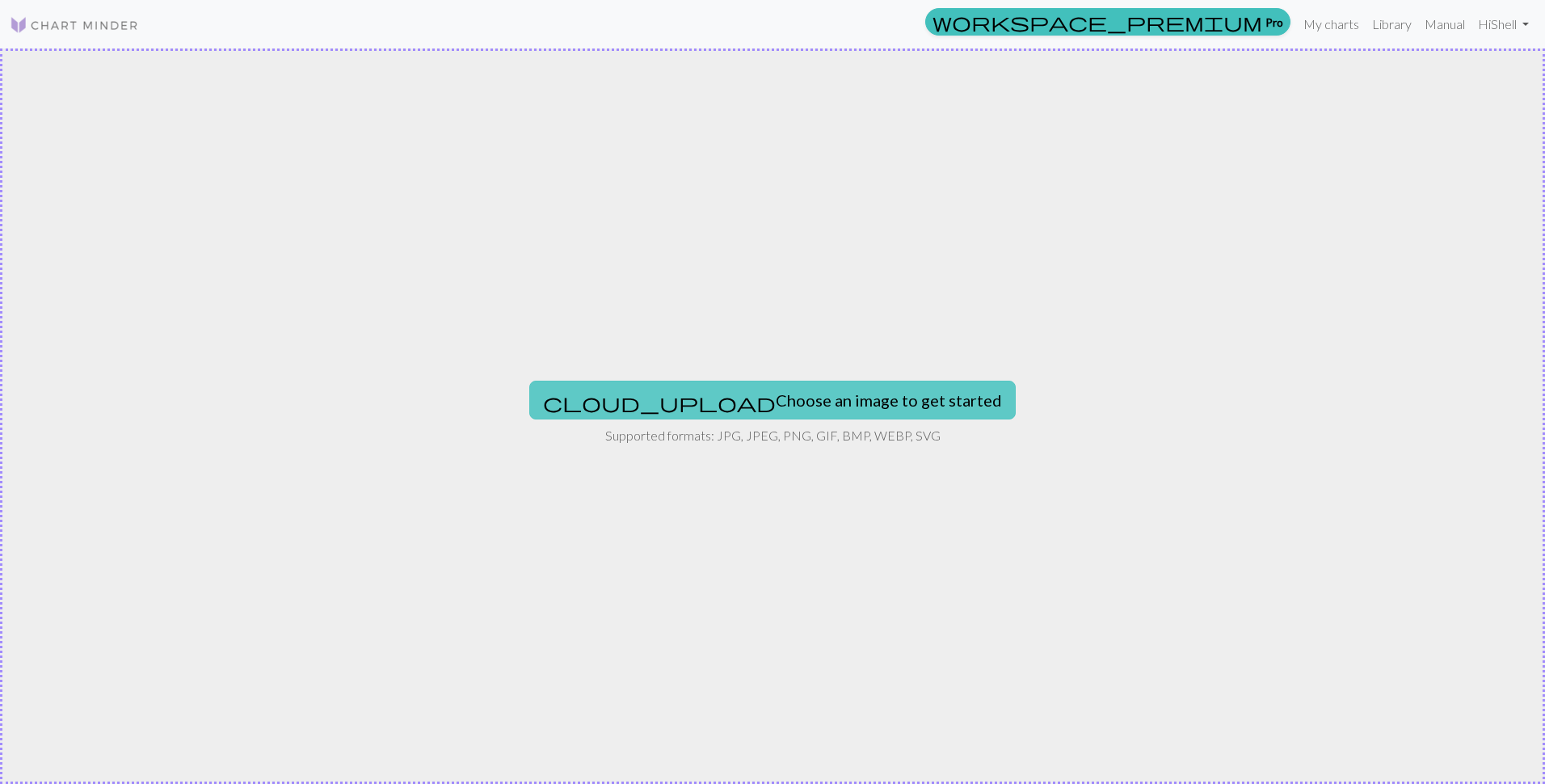
click at [738, 402] on button "cloud_upload Choose an image to get started" at bounding box center [772, 400] width 487 height 38
click at [91, 27] on img at bounding box center [74, 25] width 129 height 19
